Goal: Task Accomplishment & Management: Manage account settings

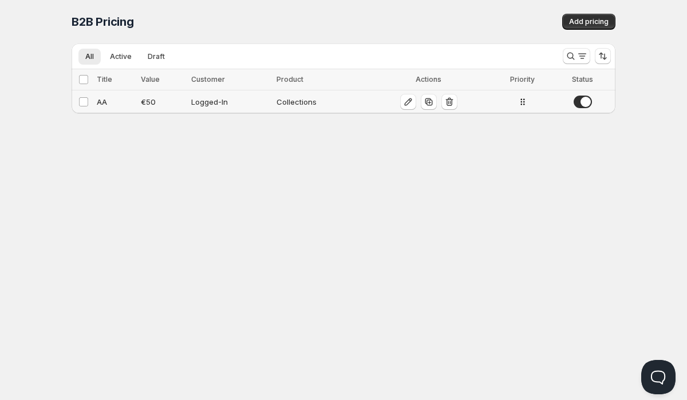
click at [103, 102] on div "AA" at bounding box center [115, 101] width 37 height 11
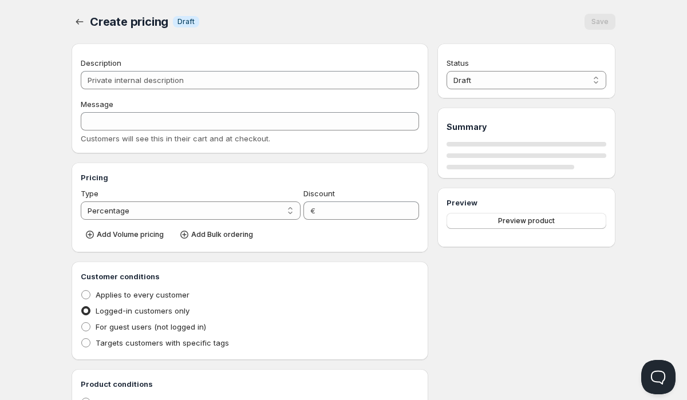
type input "AA"
select select "2"
type input "50"
radio input "true"
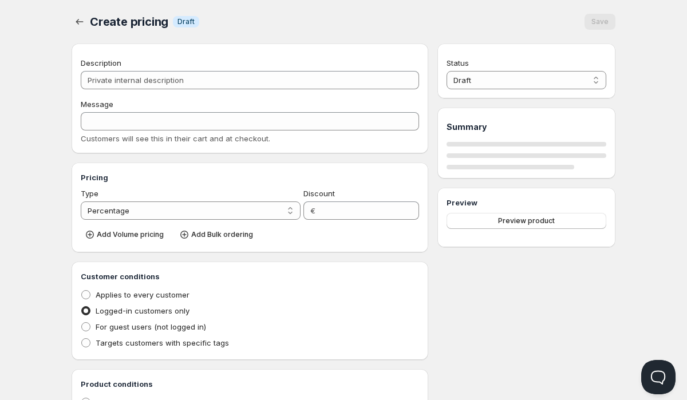
radio input "true"
select select "1"
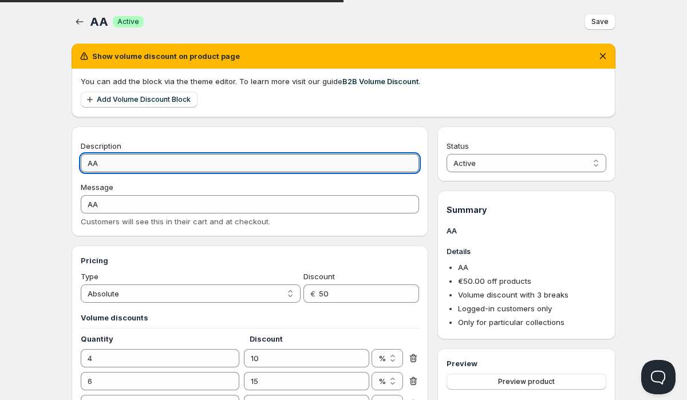
click at [145, 166] on input "AA" at bounding box center [250, 163] width 338 height 18
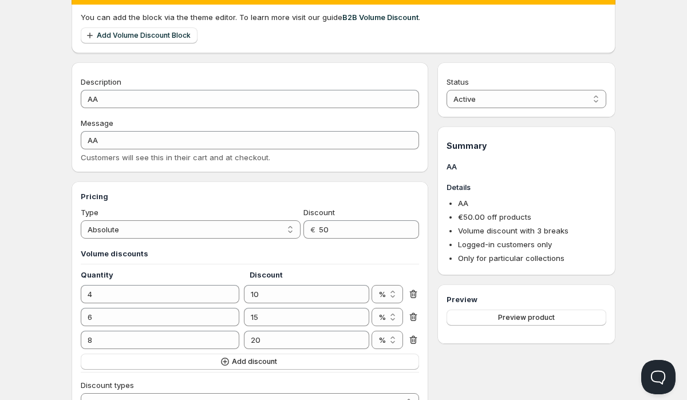
scroll to position [65, 0]
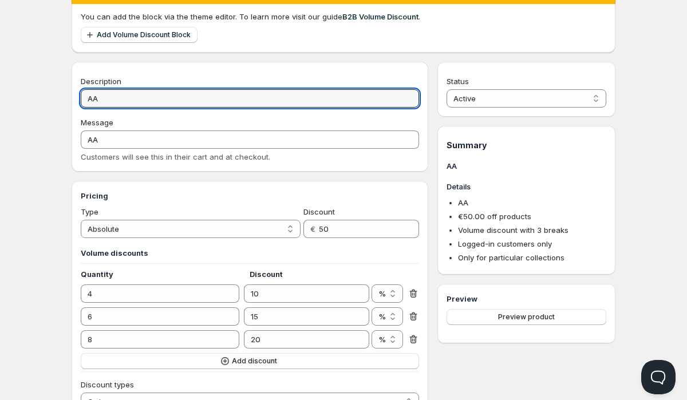
click at [157, 78] on div "Description" at bounding box center [250, 81] width 338 height 11
click at [157, 96] on input "AA" at bounding box center [250, 98] width 338 height 18
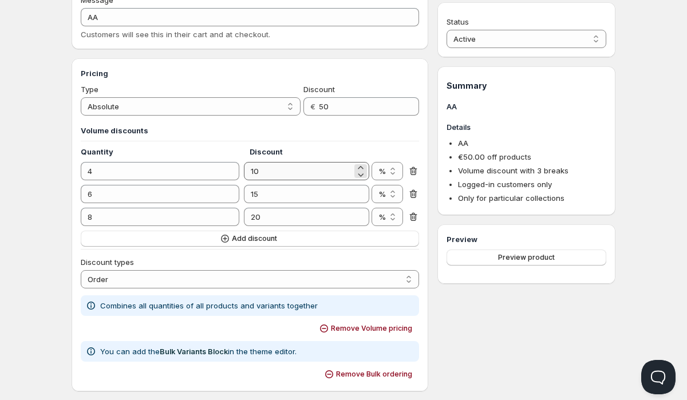
scroll to position [187, 0]
click at [337, 104] on input "50" at bounding box center [360, 107] width 83 height 18
click at [337, 111] on input "50" at bounding box center [360, 107] width 83 height 18
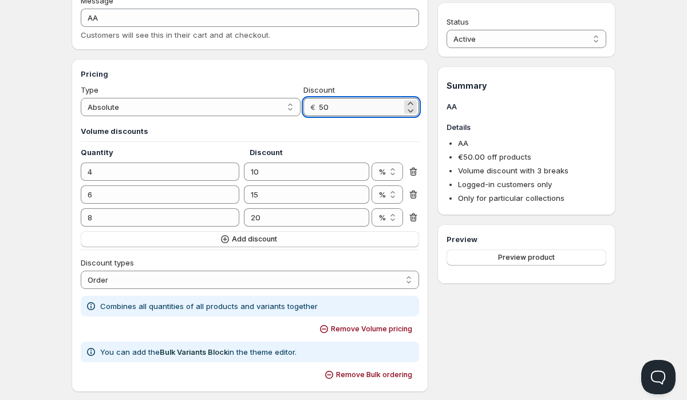
click at [337, 111] on input "50" at bounding box center [360, 107] width 83 height 18
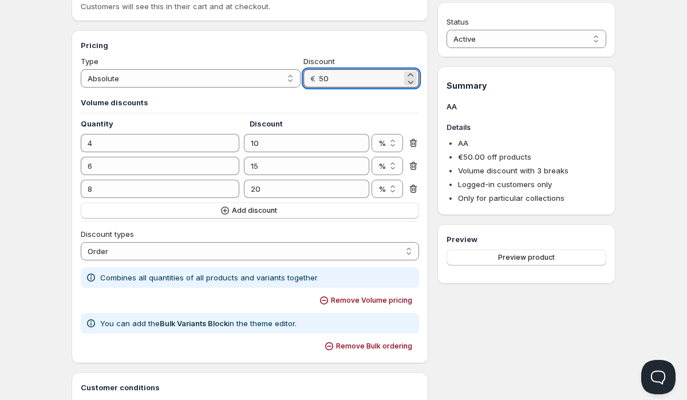
scroll to position [219, 0]
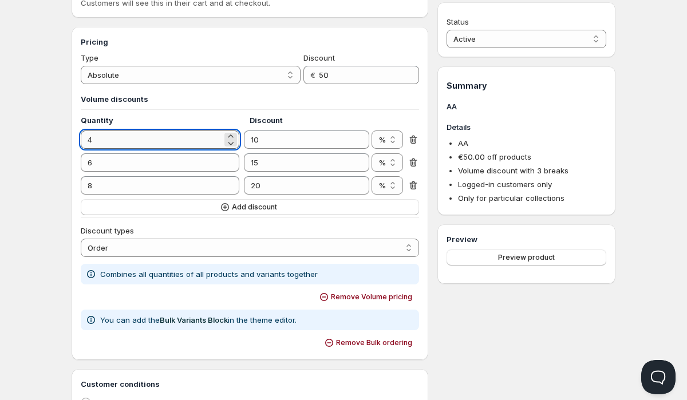
click at [162, 144] on input "4" at bounding box center [151, 140] width 141 height 18
click at [195, 117] on h4 "Quantity" at bounding box center [165, 120] width 169 height 11
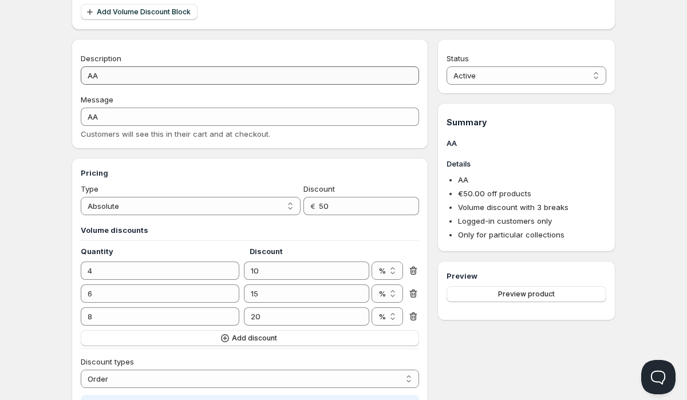
scroll to position [54, 0]
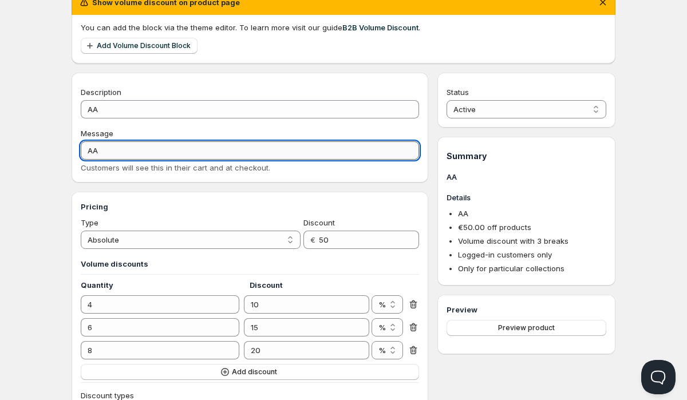
click at [107, 147] on input "AA" at bounding box center [250, 150] width 338 height 18
type input "A"
type input "AA"
click at [128, 153] on input "AA" at bounding box center [250, 150] width 338 height 18
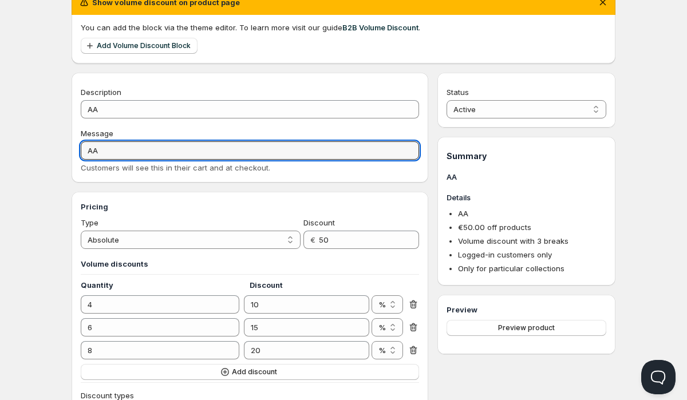
click at [140, 130] on div "Message" at bounding box center [250, 133] width 338 height 11
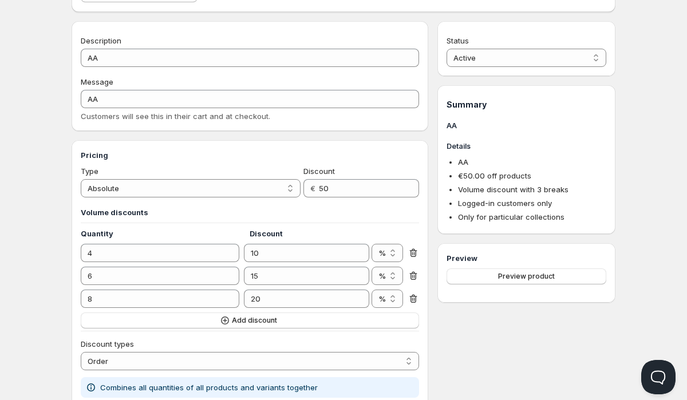
scroll to position [76, 0]
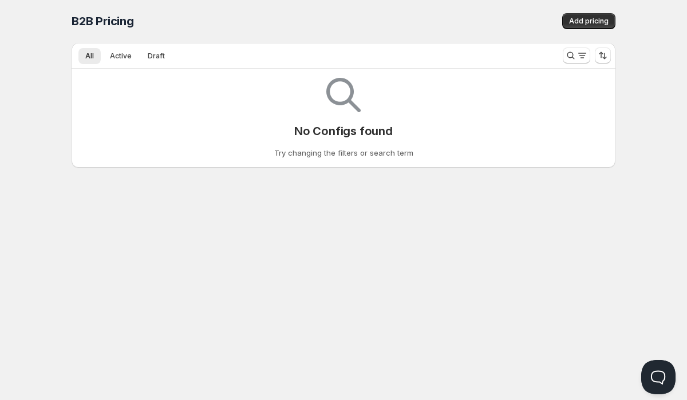
scroll to position [1, 0]
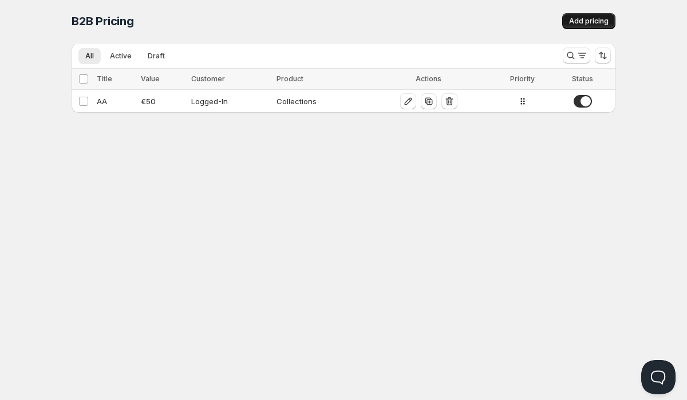
click at [586, 22] on span "Add pricing" at bounding box center [589, 21] width 40 height 9
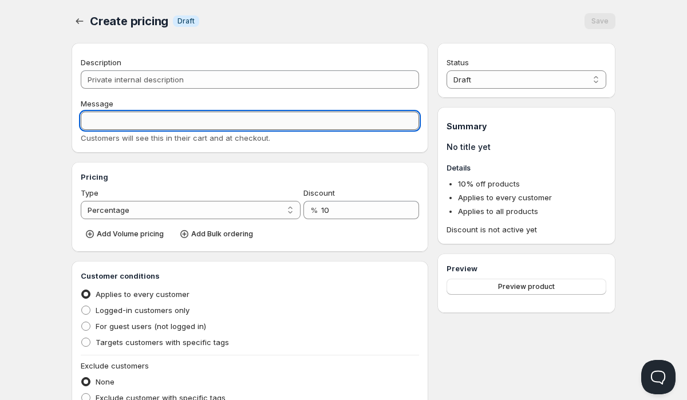
click at [124, 127] on input "Message" at bounding box center [250, 121] width 338 height 18
type input "a"
type input "AA"
click at [190, 95] on div "Description Message AA Customers will see this in their cart and at checkout." at bounding box center [250, 100] width 338 height 87
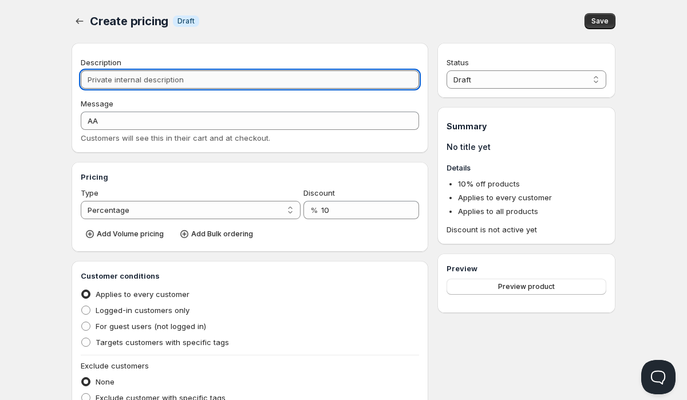
click at [190, 81] on input "Description" at bounding box center [250, 79] width 338 height 18
click at [605, 23] on span "Save" at bounding box center [600, 21] width 17 height 9
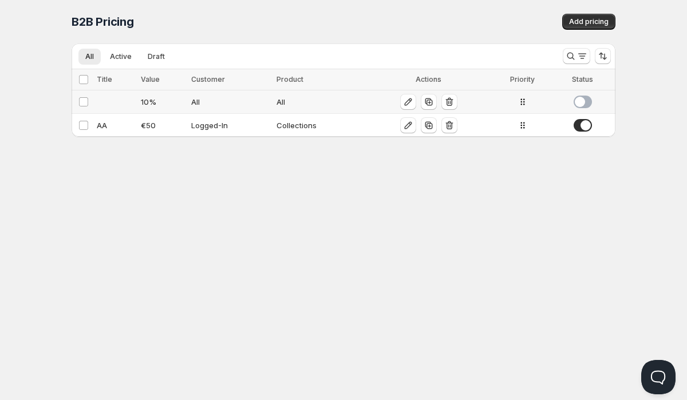
click at [98, 100] on td at bounding box center [115, 101] width 44 height 23
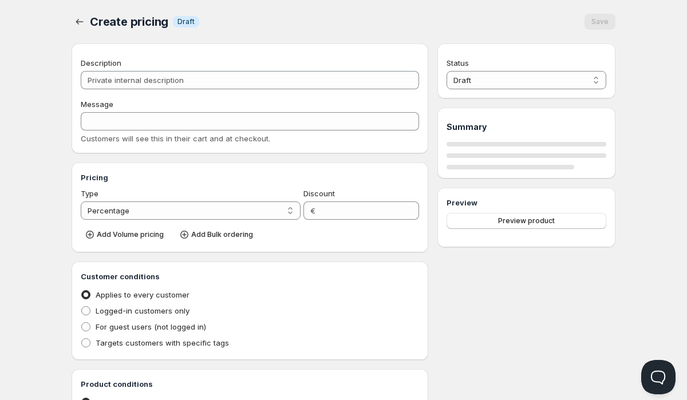
type input "10"
radio input "true"
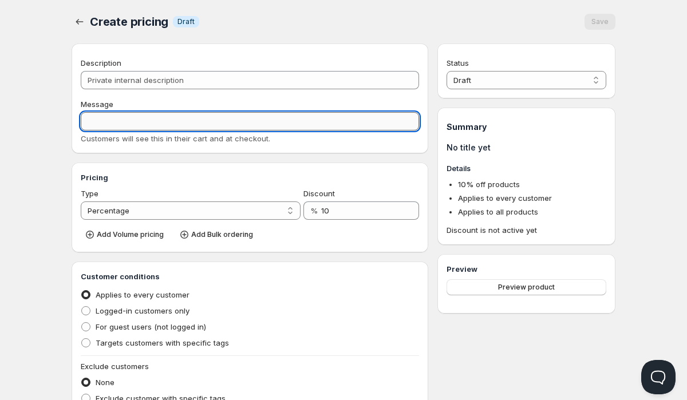
click at [106, 127] on input "Message" at bounding box center [250, 121] width 338 height 18
type input "aa"
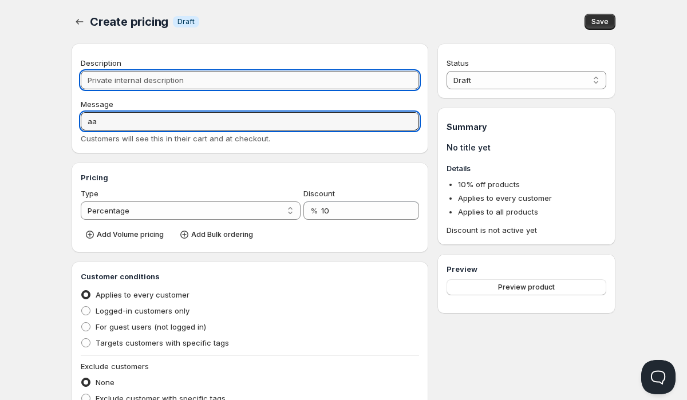
click at [119, 80] on input "Description" at bounding box center [250, 80] width 338 height 18
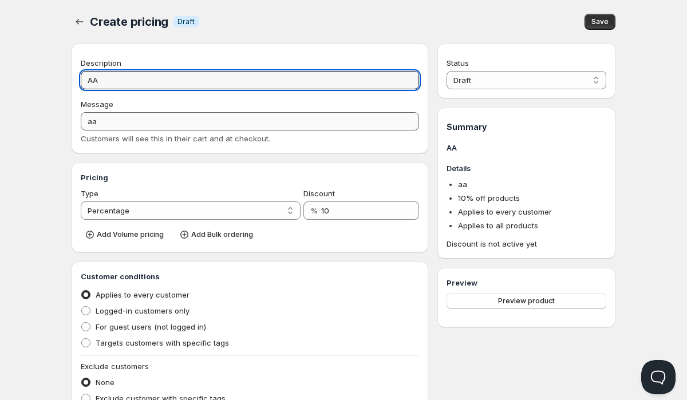
type input "AA"
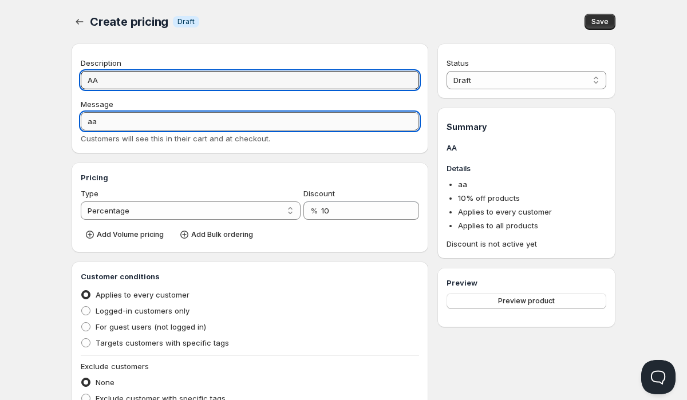
click at [116, 120] on input "aa" at bounding box center [250, 121] width 338 height 18
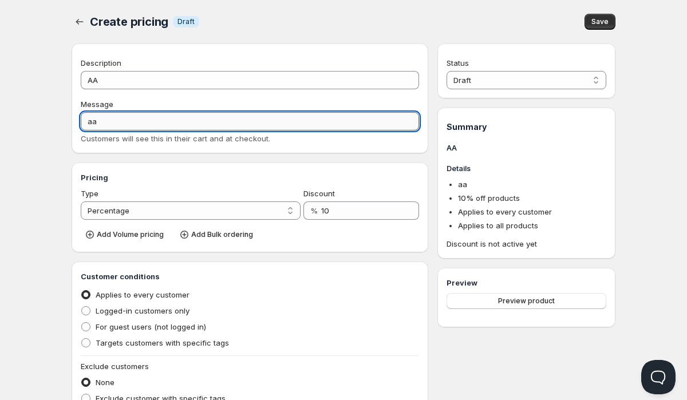
click at [116, 120] on input "aa" at bounding box center [250, 121] width 338 height 18
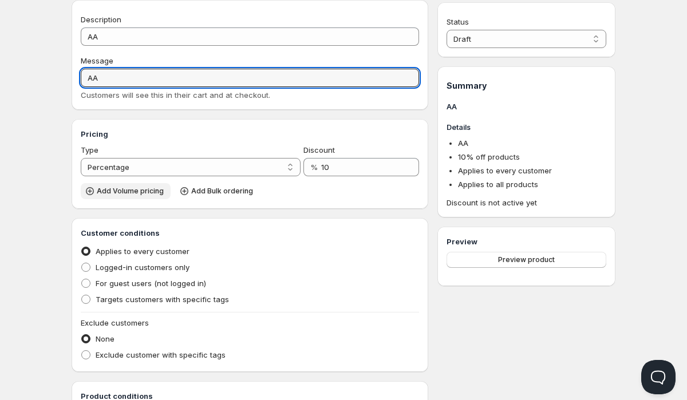
scroll to position [46, 0]
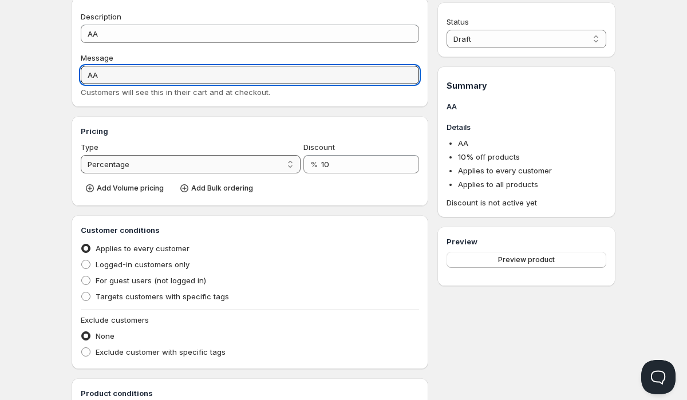
type input "AA"
click at [128, 161] on select "Percentage Absolute" at bounding box center [191, 164] width 220 height 18
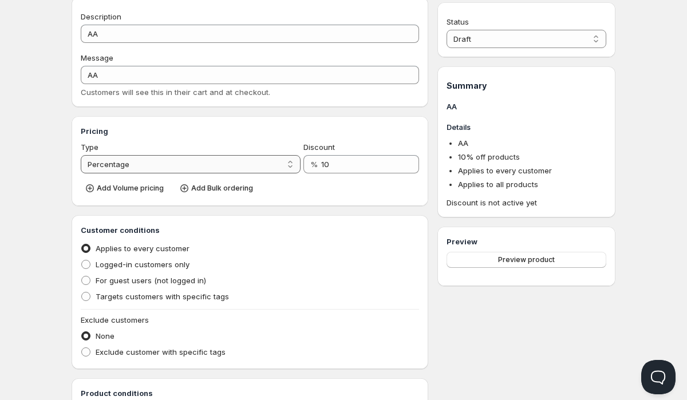
select select "2"
click at [81, 155] on select "Percentage Absolute" at bounding box center [191, 164] width 220 height 18
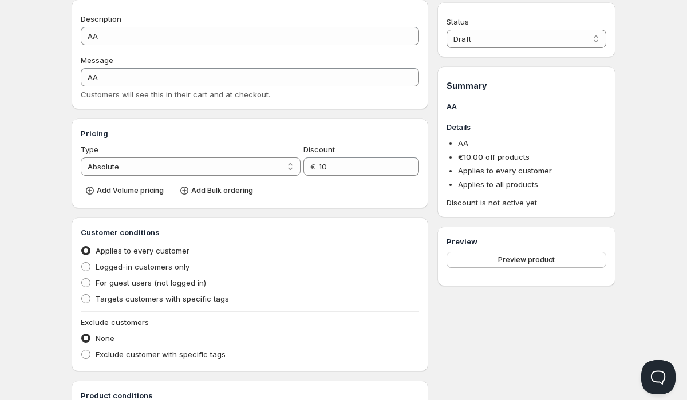
scroll to position [31, 0]
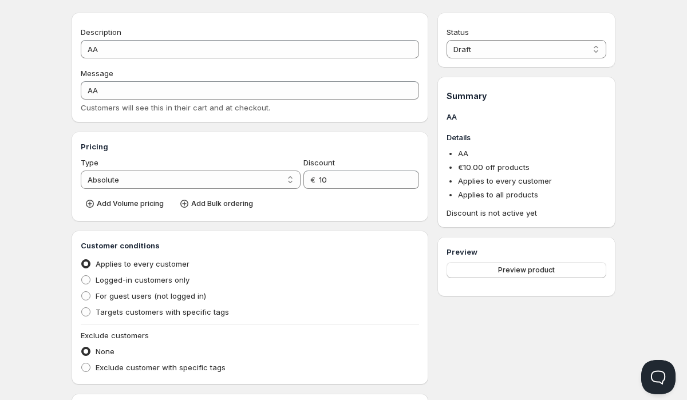
click at [69, 49] on div "Create pricing. This page is ready Create pricing Info Draft Save Description A…" at bounding box center [344, 305] width 572 height 673
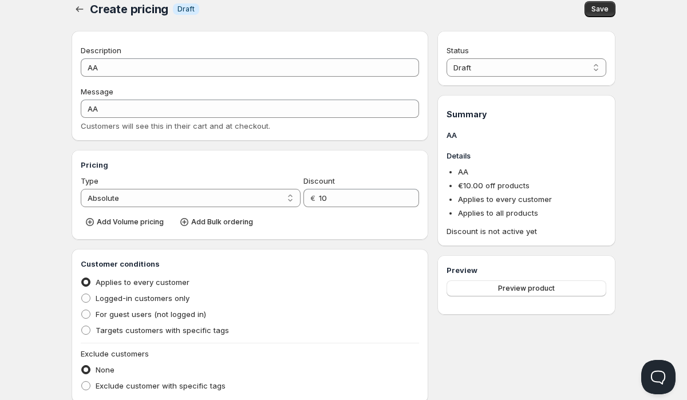
scroll to position [0, 0]
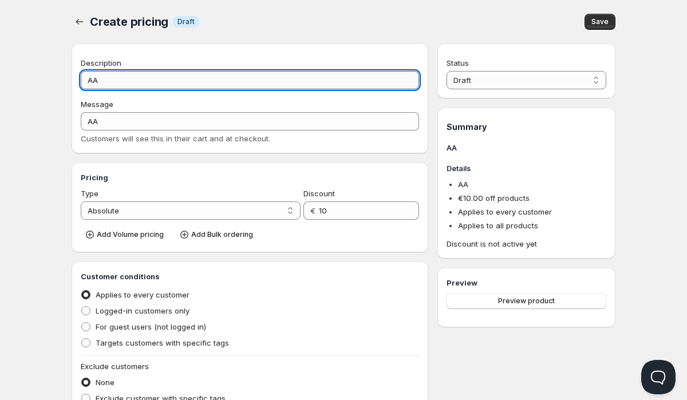
click at [116, 84] on input "AA" at bounding box center [250, 80] width 338 height 18
type input "A"
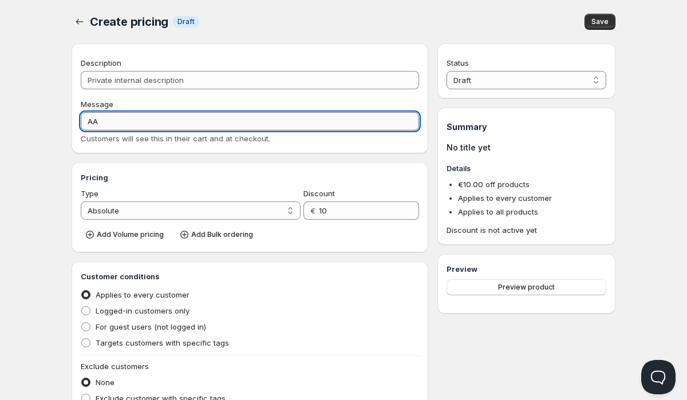
click at [108, 119] on input "AA" at bounding box center [250, 121] width 338 height 18
type input "A"
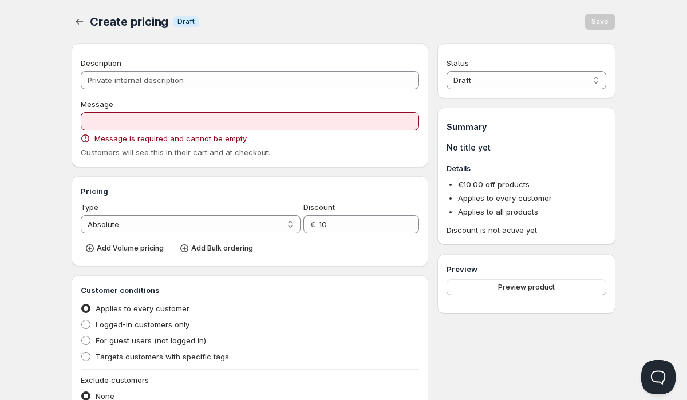
click at [109, 60] on span "Description" at bounding box center [101, 62] width 41 height 9
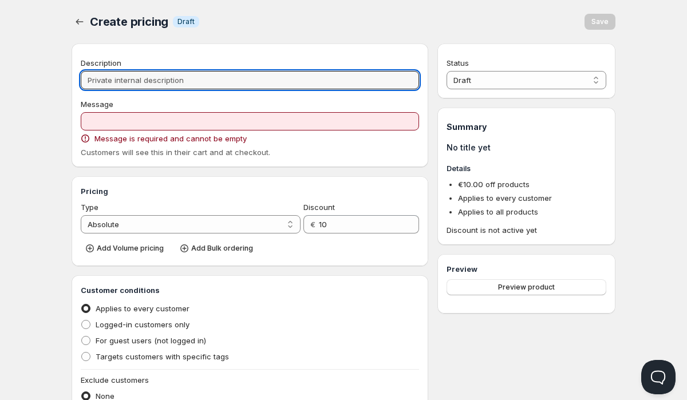
click at [109, 71] on input "Description" at bounding box center [250, 80] width 338 height 18
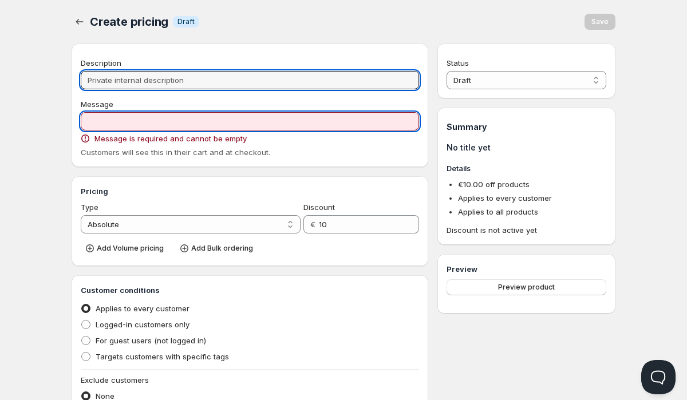
click at [155, 120] on input "Message" at bounding box center [250, 121] width 338 height 18
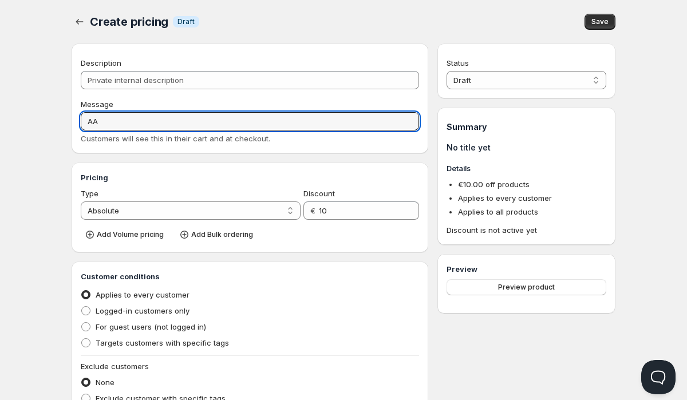
type input "AA"
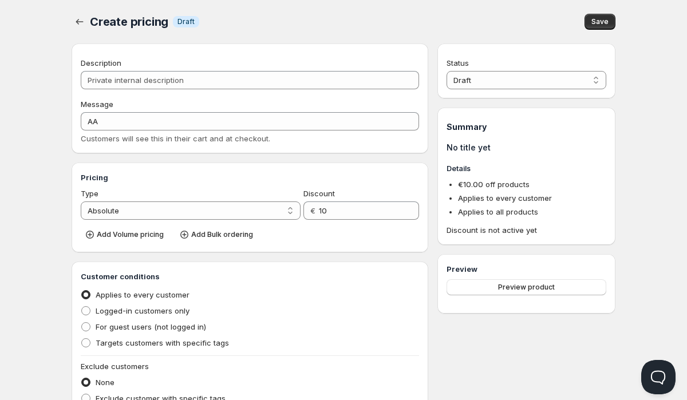
click at [73, 194] on div "Pricing Type Percentage Absolute Absolute Discount € 10 Add Volume pricing Add …" at bounding box center [250, 208] width 357 height 90
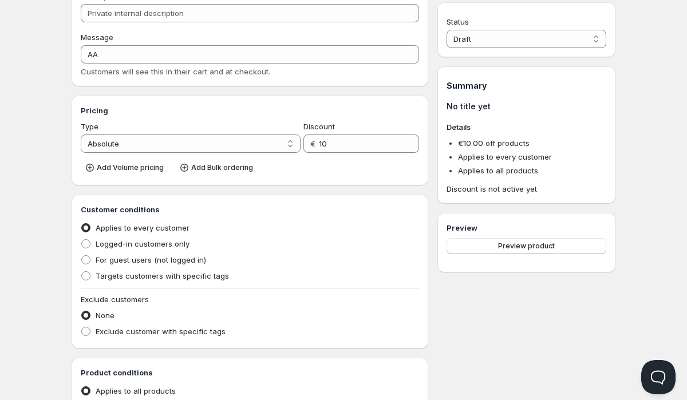
scroll to position [96, 0]
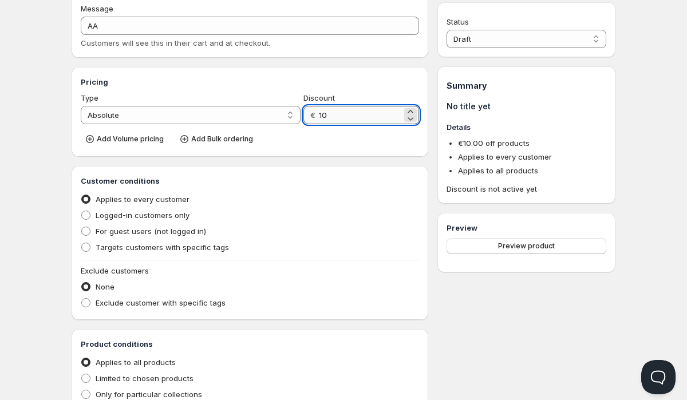
click at [329, 116] on input "10" at bounding box center [360, 115] width 83 height 18
type input "50"
click at [175, 123] on select "Percentage Absolute" at bounding box center [191, 115] width 220 height 18
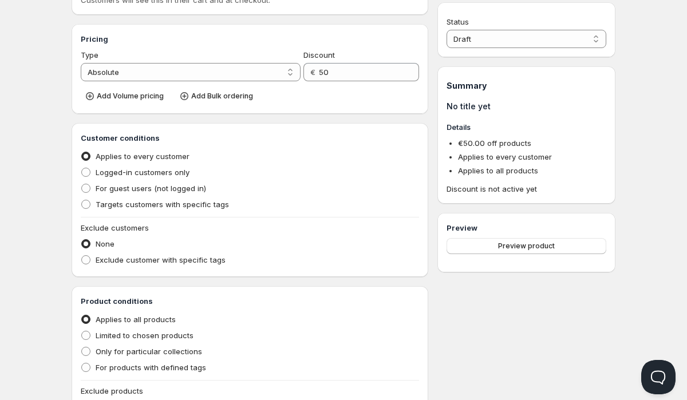
scroll to position [143, 0]
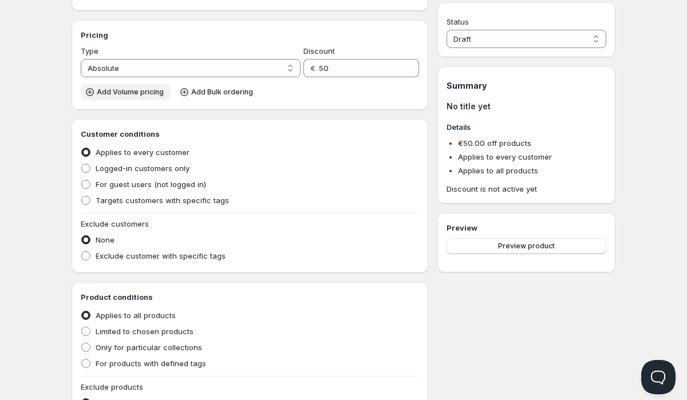
click at [123, 90] on span "Add Volume pricing" at bounding box center [130, 92] width 67 height 9
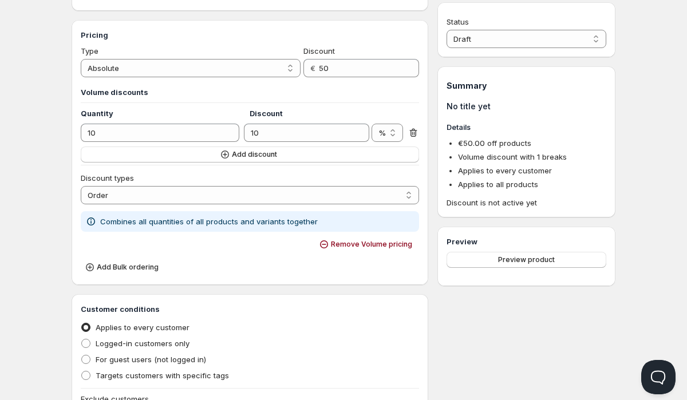
click at [125, 90] on h3 "Volume discounts" at bounding box center [250, 91] width 338 height 11
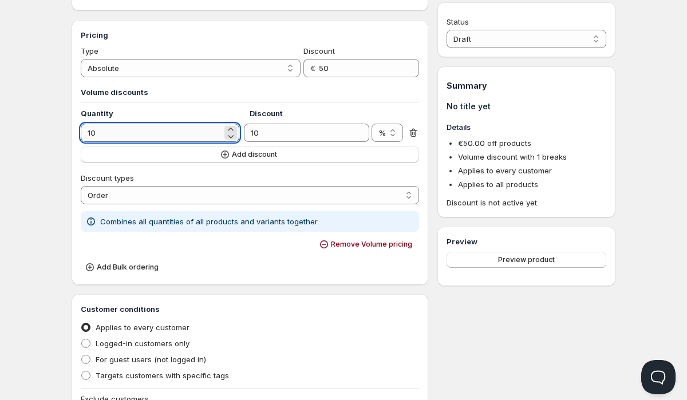
click at [127, 130] on input "10" at bounding box center [151, 133] width 141 height 18
click at [385, 137] on select "% €" at bounding box center [387, 133] width 31 height 18
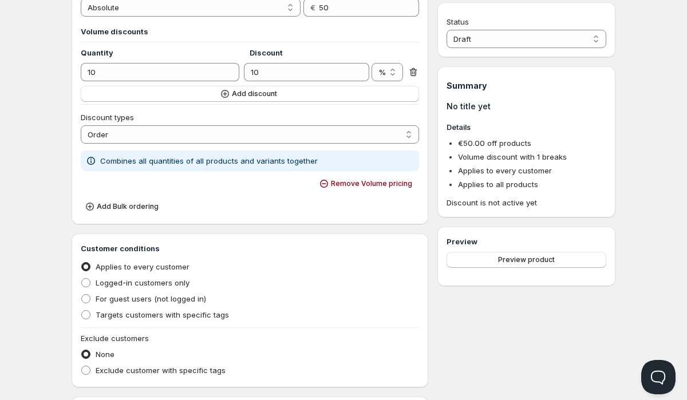
scroll to position [210, 0]
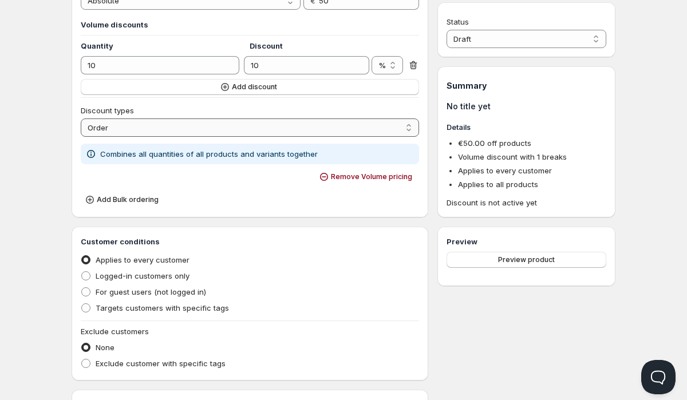
click at [109, 127] on select "Order Product Variant Item" at bounding box center [250, 128] width 338 height 18
click at [81, 119] on select "Order Product Variant Item" at bounding box center [250, 128] width 338 height 18
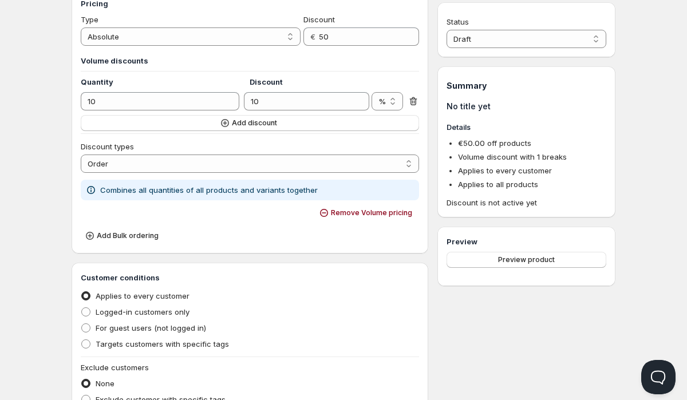
scroll to position [161, 0]
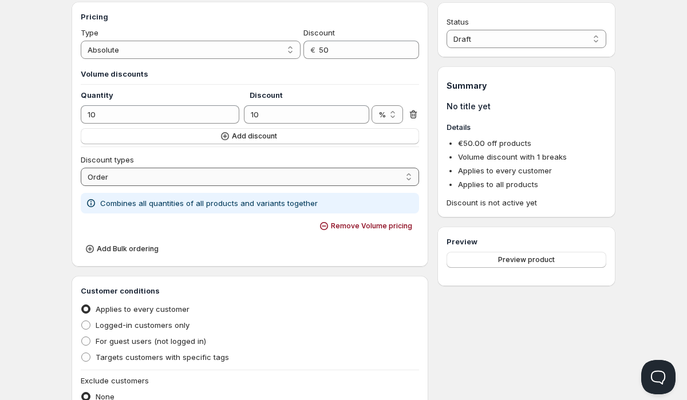
click at [120, 174] on select "Order Product Variant Item" at bounding box center [250, 177] width 338 height 18
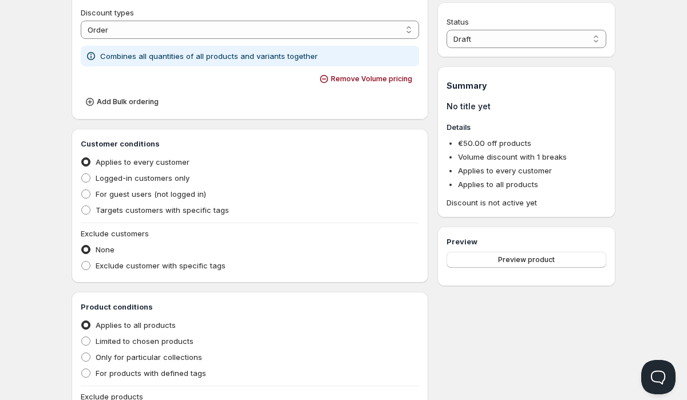
scroll to position [309, 0]
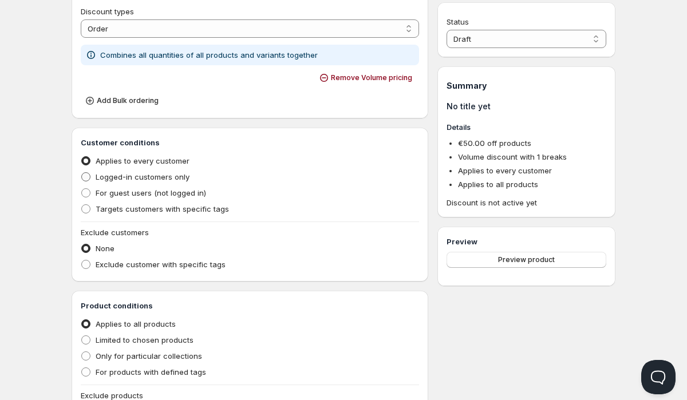
click at [105, 179] on span "Logged-in customers only" at bounding box center [143, 176] width 94 height 9
click at [82, 173] on input "Logged-in customers only" at bounding box center [81, 172] width 1 height 1
radio input "true"
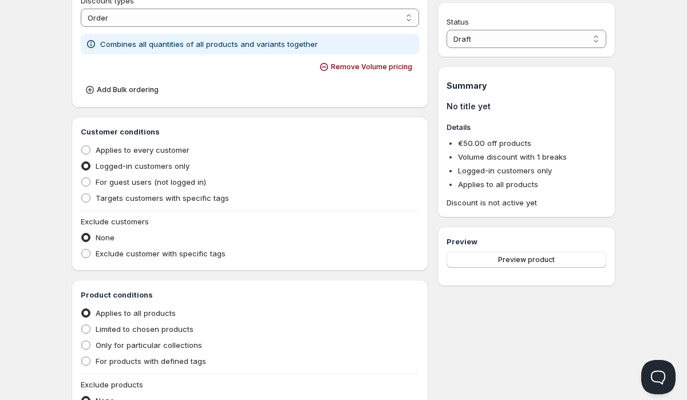
scroll to position [321, 0]
click at [113, 200] on span "Targets customers with specific tags" at bounding box center [162, 197] width 133 height 9
click at [82, 194] on input "Targets customers with specific tags" at bounding box center [81, 193] width 1 height 1
radio input "true"
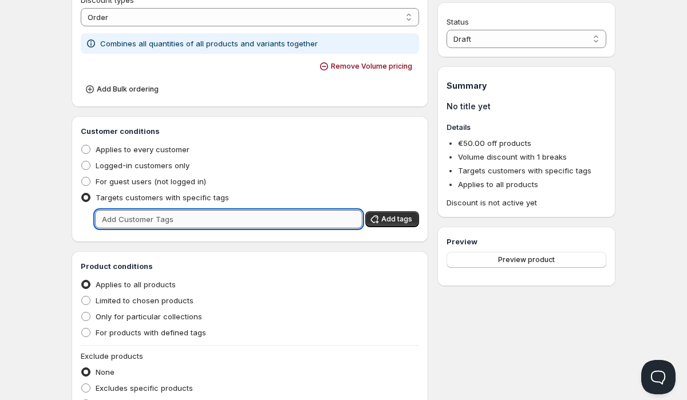
click at [127, 216] on input "text" at bounding box center [228, 219] width 267 height 18
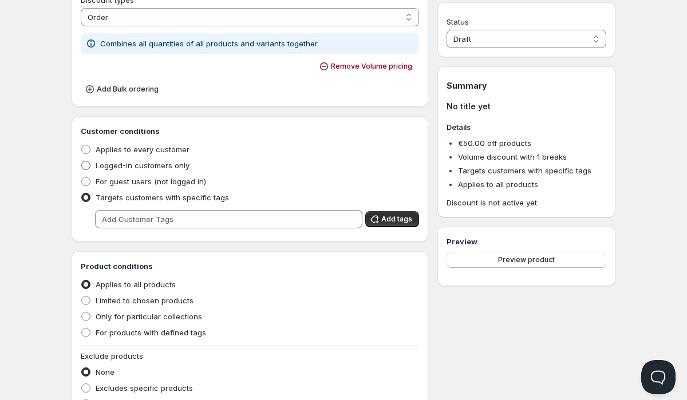
click at [118, 166] on span "Logged-in customers only" at bounding box center [143, 165] width 94 height 9
click at [82, 162] on input "Logged-in customers only" at bounding box center [81, 161] width 1 height 1
radio input "true"
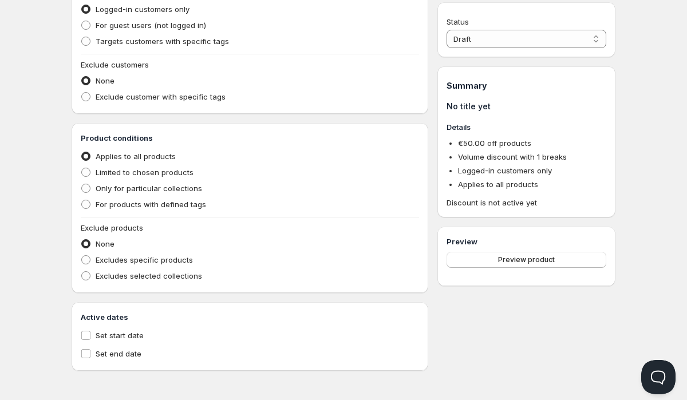
scroll to position [477, 0]
click at [85, 191] on span at bounding box center [85, 188] width 9 height 9
click at [82, 184] on input "Only for particular collections" at bounding box center [81, 184] width 1 height 1
radio input "true"
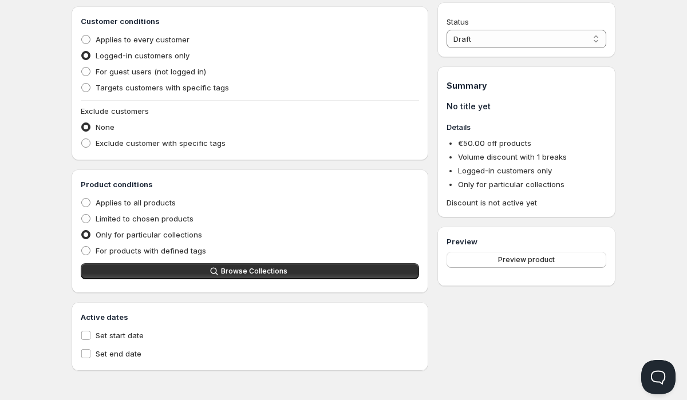
scroll to position [431, 0]
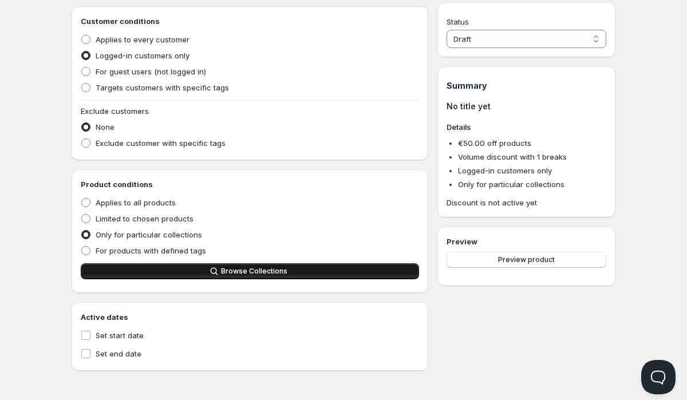
click at [166, 274] on button "Browse Collections" at bounding box center [250, 271] width 338 height 16
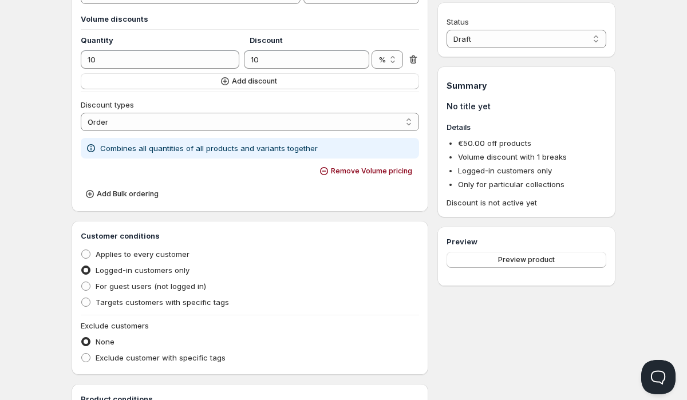
scroll to position [468, 0]
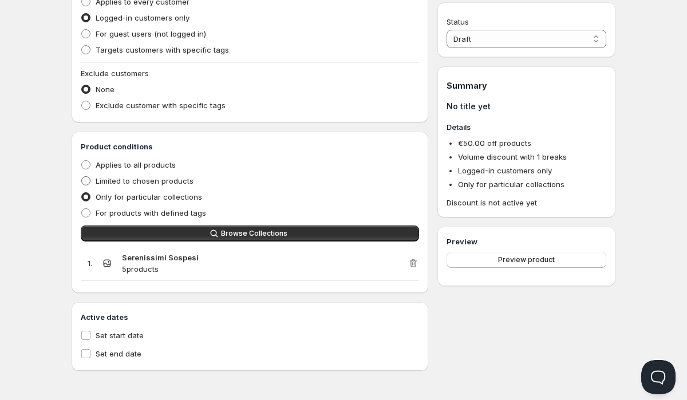
click at [135, 181] on span "Limited to chosen products" at bounding box center [145, 180] width 98 height 9
click at [82, 177] on input "Limited to chosen products" at bounding box center [81, 176] width 1 height 1
radio input "true"
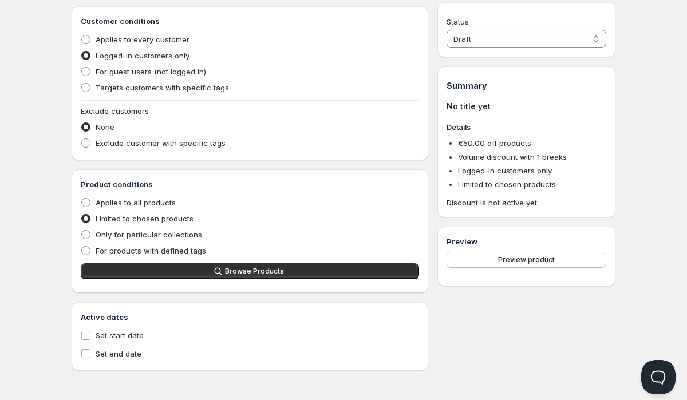
scroll to position [431, 0]
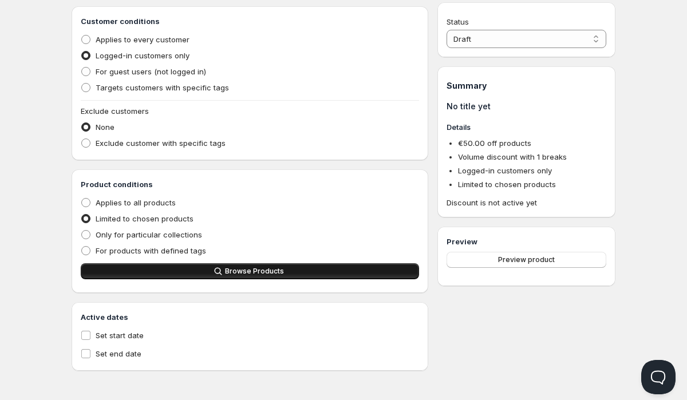
click at [161, 265] on button "Browse Products" at bounding box center [250, 271] width 338 height 16
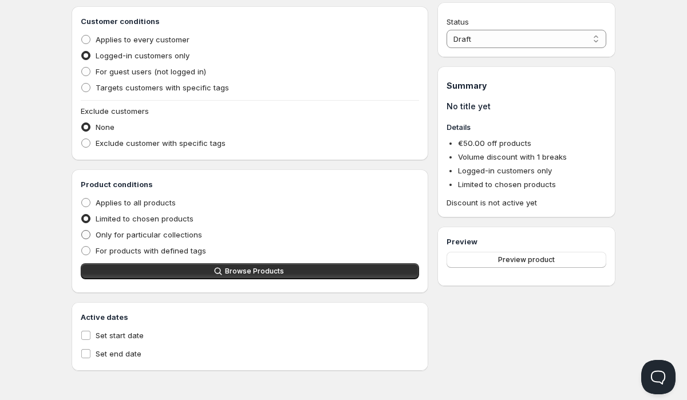
click at [120, 234] on span "Only for particular collections" at bounding box center [149, 234] width 107 height 9
click at [82, 231] on input "Only for particular collections" at bounding box center [81, 230] width 1 height 1
radio input "true"
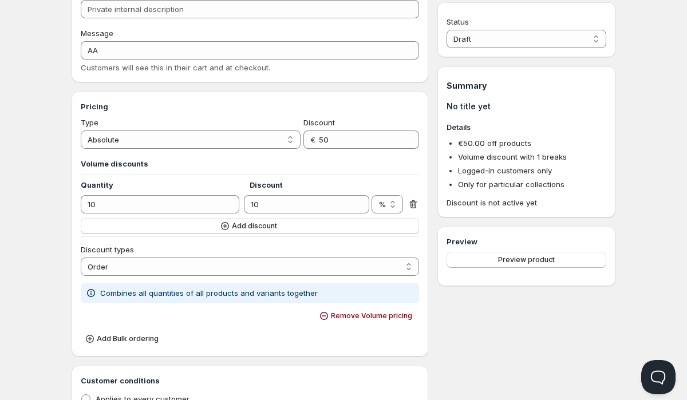
scroll to position [238, 0]
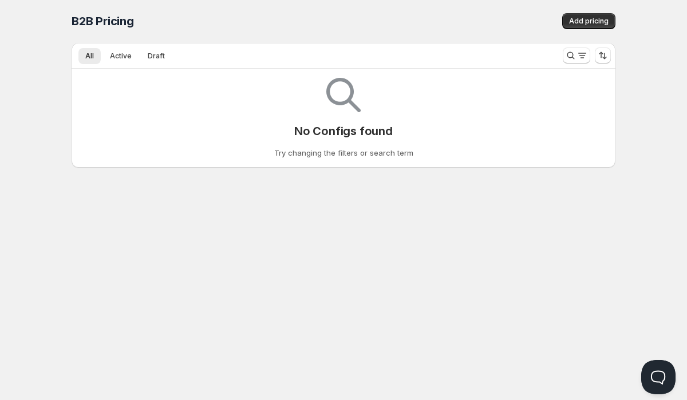
scroll to position [1, 0]
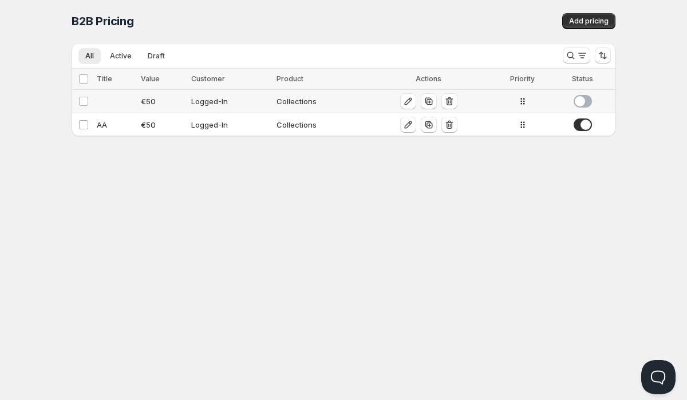
click at [581, 107] on span at bounding box center [583, 101] width 18 height 13
click at [111, 126] on div "AA" at bounding box center [115, 124] width 37 height 11
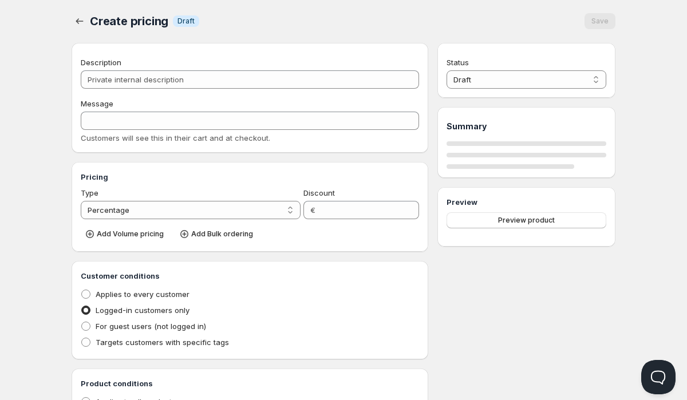
type input "AA"
select select "2"
type input "50"
radio input "true"
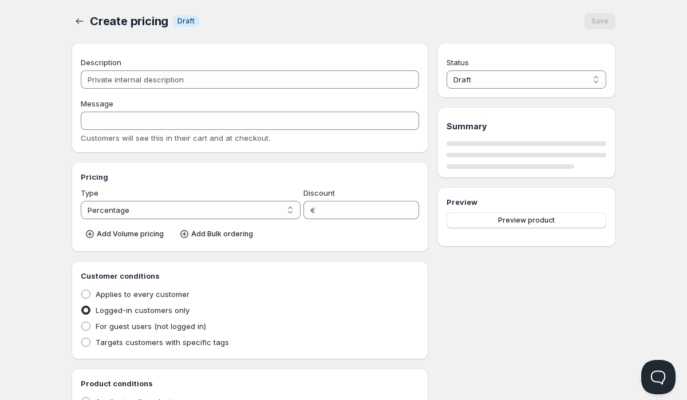
radio input "true"
select select "1"
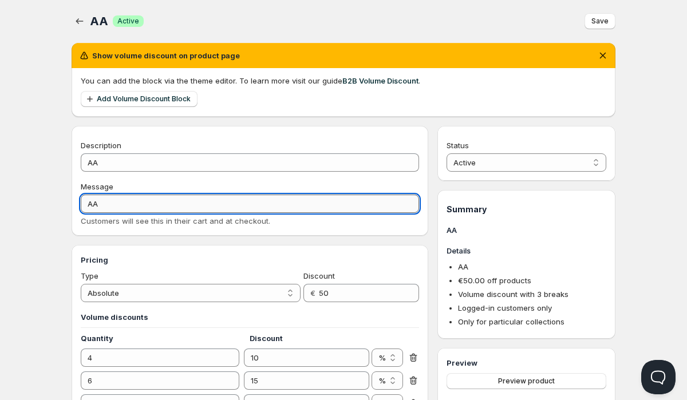
click at [133, 212] on input "AA" at bounding box center [250, 204] width 338 height 18
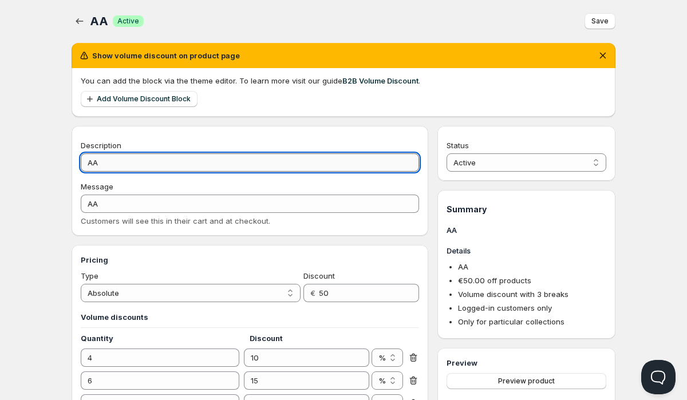
click at [105, 158] on input "AA" at bounding box center [250, 162] width 338 height 18
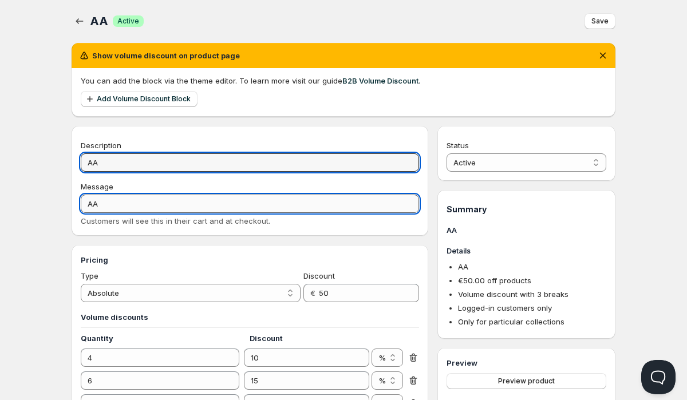
click at [102, 210] on input "AA" at bounding box center [250, 204] width 338 height 18
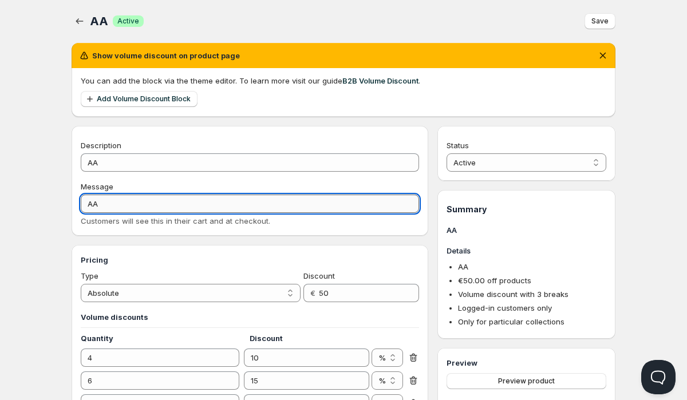
click at [102, 210] on input "AA" at bounding box center [250, 204] width 338 height 18
type input "a"
click at [113, 204] on input "Atelier Price" at bounding box center [250, 204] width 338 height 18
click at [114, 204] on input "Atelier Price" at bounding box center [250, 204] width 338 height 18
type input "Atelier price"
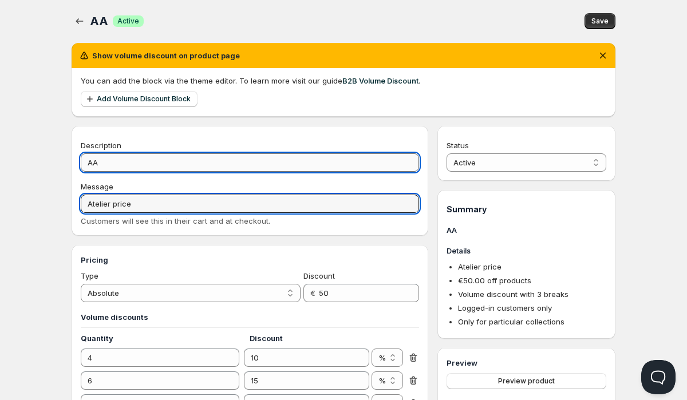
click at [120, 166] on input "AA" at bounding box center [250, 162] width 338 height 18
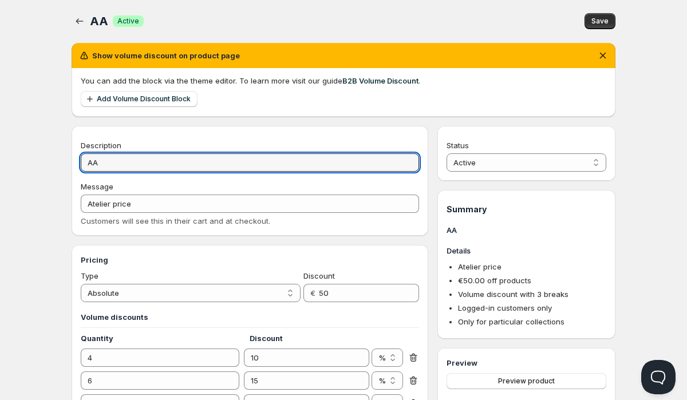
paste input "telier price"
type input "Atelier price"
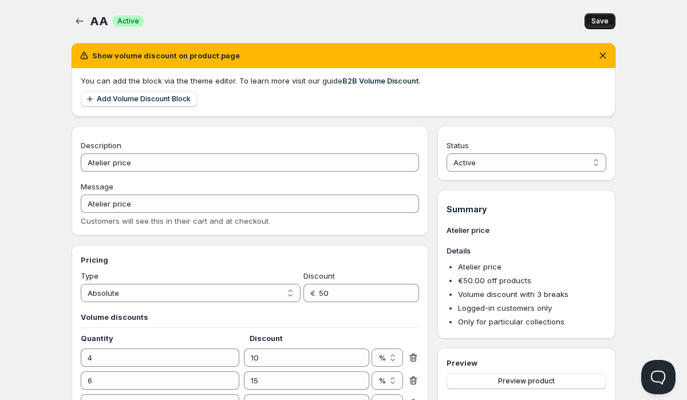
click at [604, 20] on span "Save" at bounding box center [600, 21] width 17 height 9
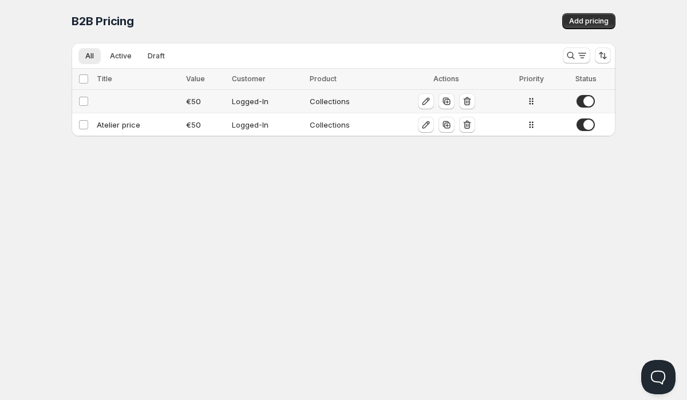
click at [116, 99] on td at bounding box center [137, 101] width 89 height 23
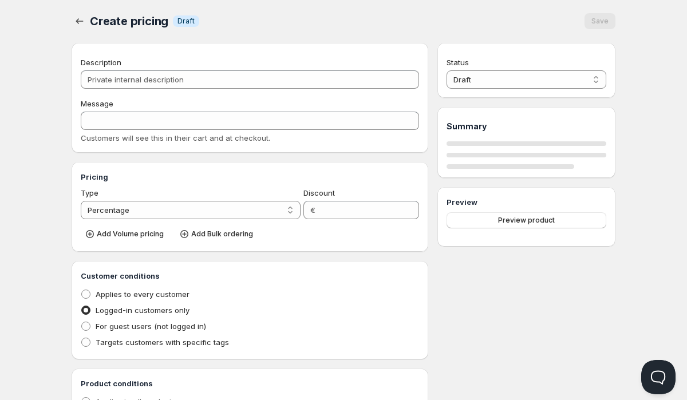
select select "2"
type input "50"
radio input "true"
select select "1"
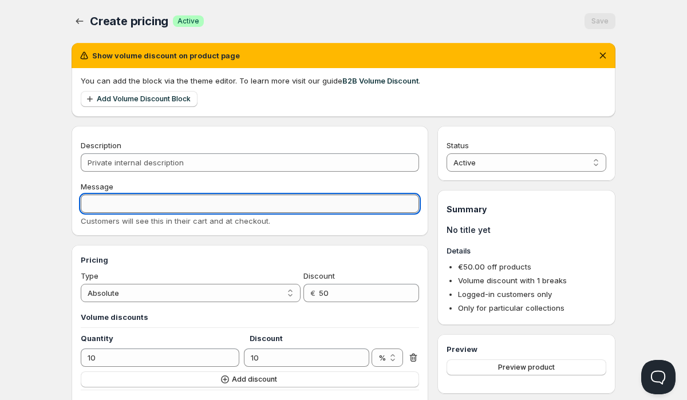
click at [108, 209] on input "Message" at bounding box center [250, 204] width 338 height 18
paste input "Atelier price"
type input "Atelier price"
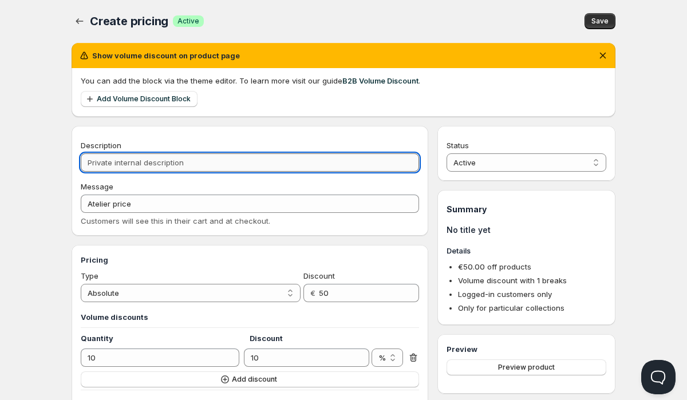
click at [127, 159] on input "Description" at bounding box center [250, 162] width 338 height 18
paste input "Atelier price"
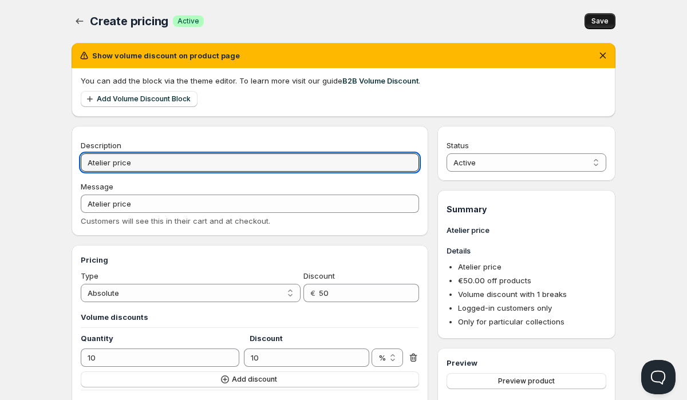
type input "Atelier price"
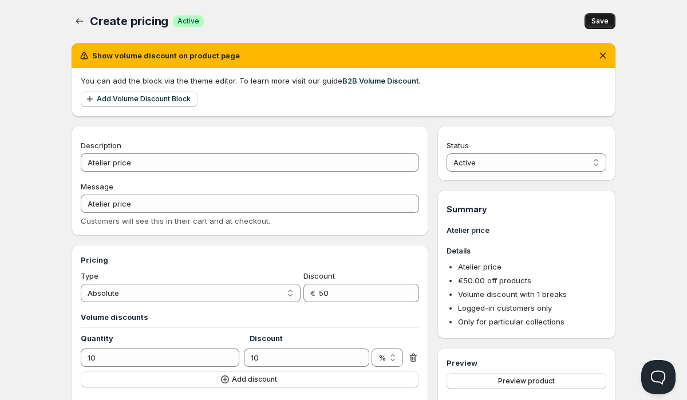
click at [608, 21] on span "Save" at bounding box center [600, 21] width 17 height 9
